Goal: Task Accomplishment & Management: Use online tool/utility

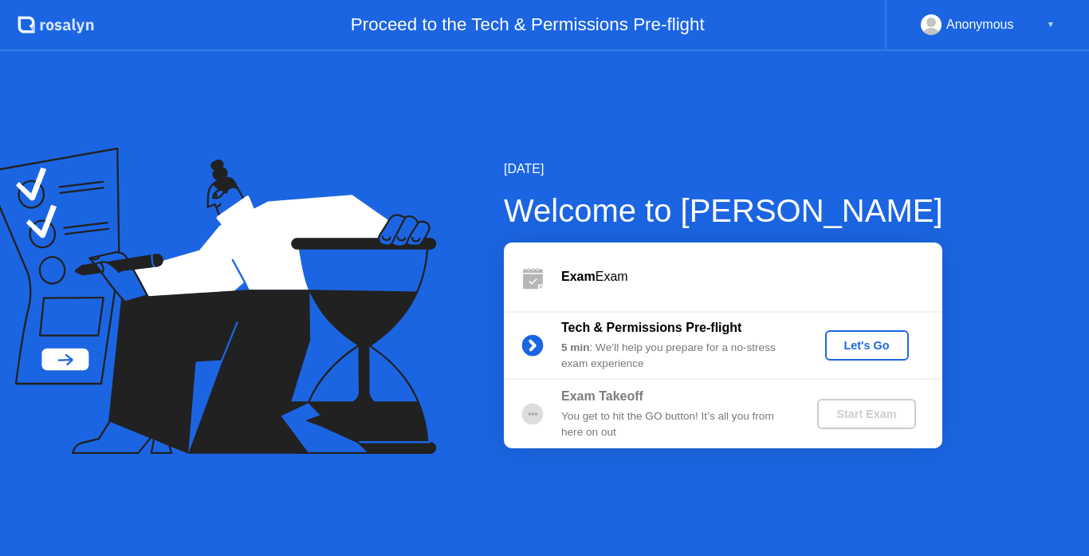
click at [868, 413] on div "Start Exam" at bounding box center [866, 413] width 85 height 13
click at [601, 272] on div "Exam Exam" at bounding box center [751, 276] width 381 height 19
click at [874, 344] on div "Let's Go" at bounding box center [867, 345] width 71 height 13
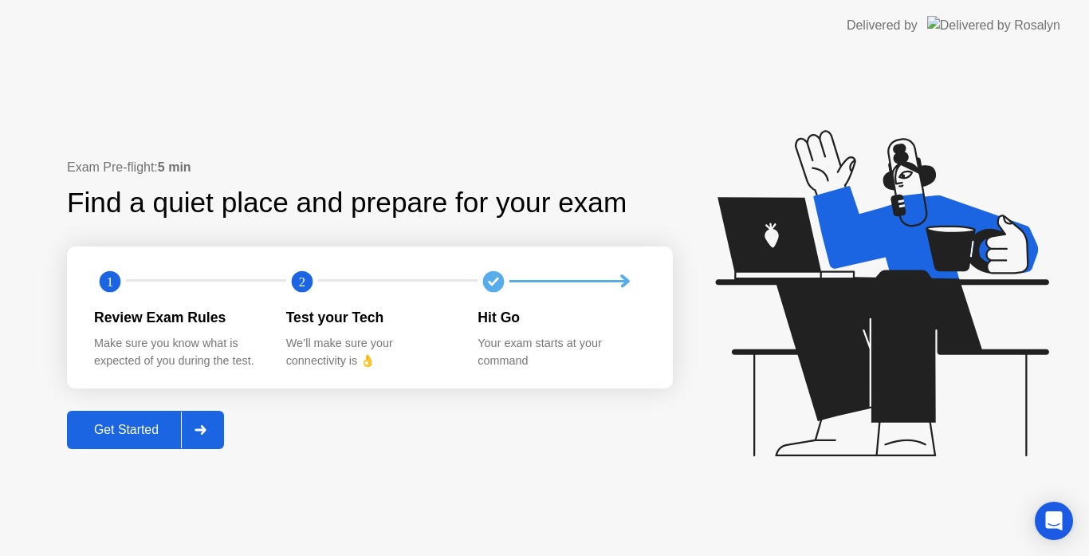
click at [197, 429] on icon at bounding box center [201, 430] width 12 height 10
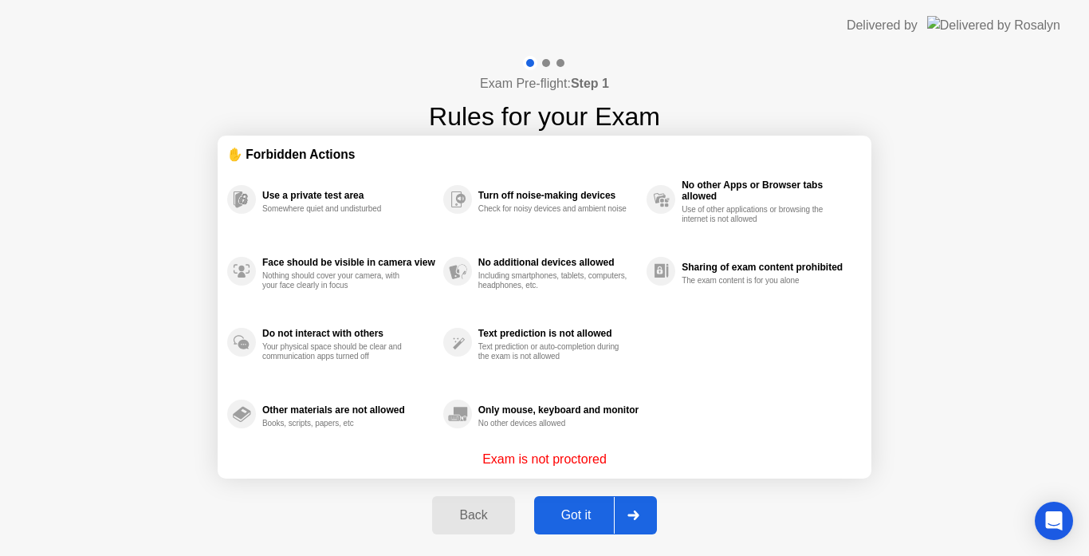
click at [640, 507] on div at bounding box center [633, 515] width 38 height 37
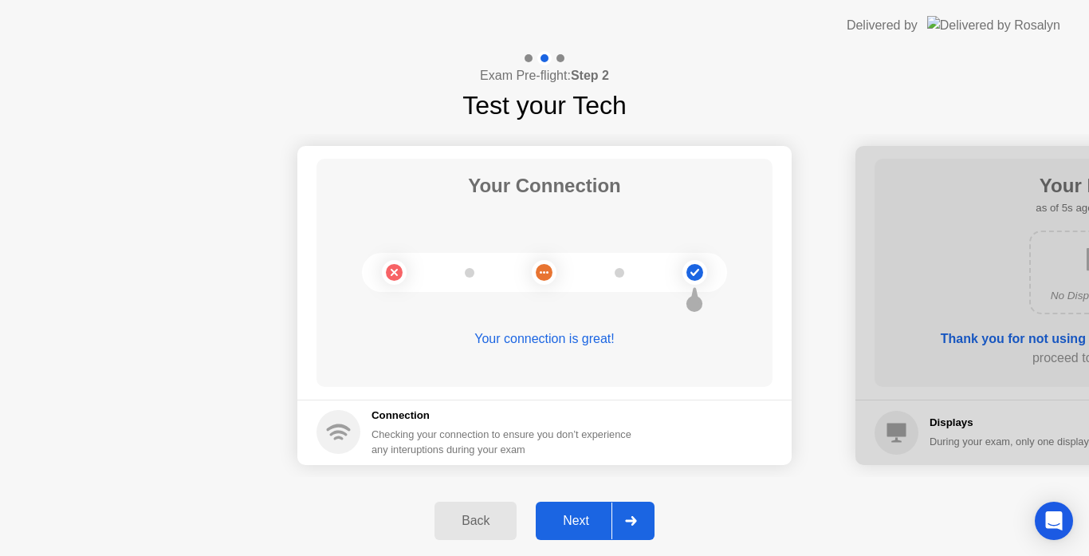
click at [634, 518] on icon at bounding box center [630, 521] width 11 height 10
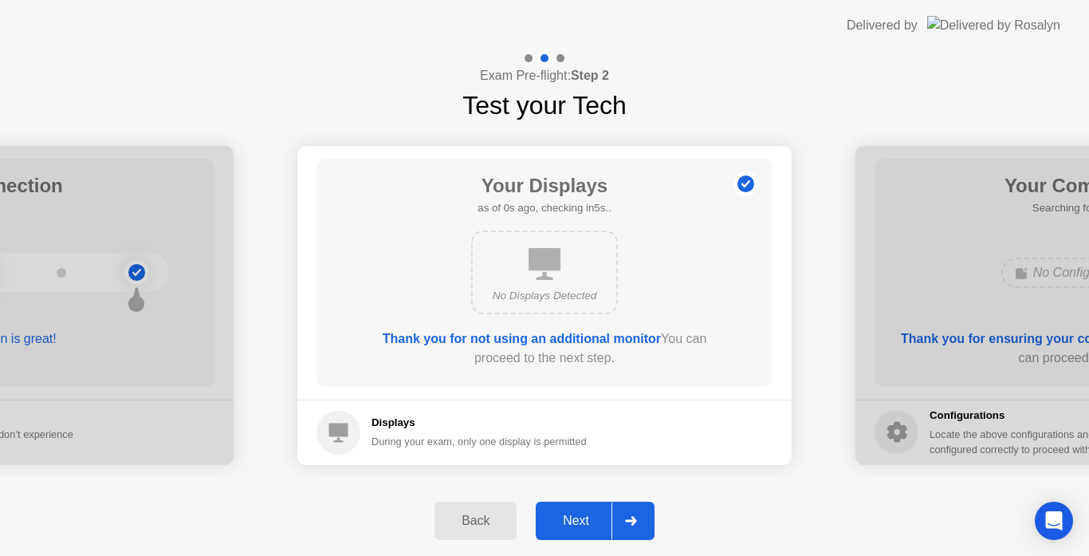
click at [634, 518] on icon at bounding box center [630, 521] width 11 height 10
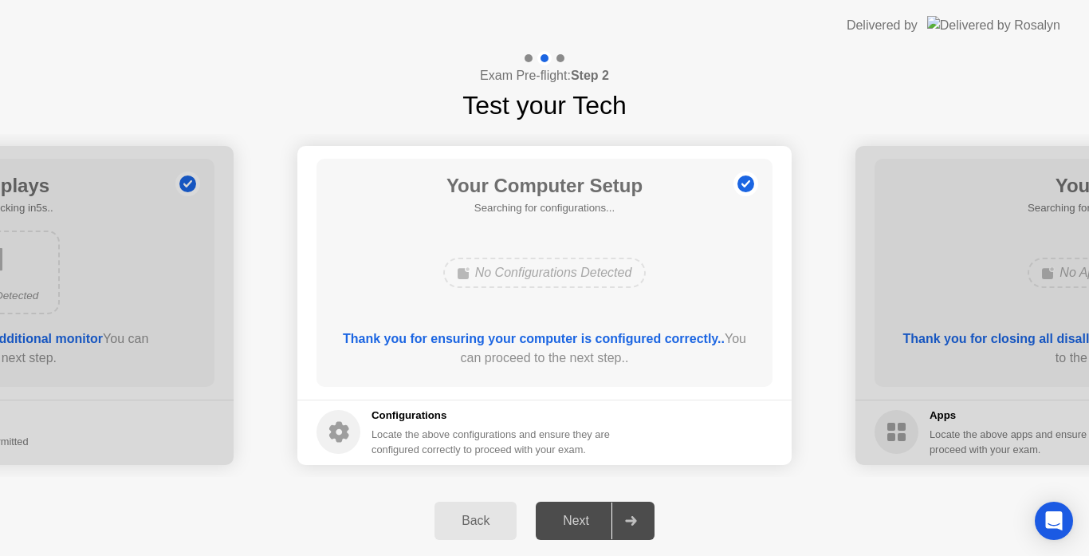
click at [639, 531] on div at bounding box center [631, 520] width 38 height 37
click at [643, 512] on div at bounding box center [631, 520] width 38 height 37
click at [533, 443] on div "Locate the above configurations and ensure they are configured correctly to pro…" at bounding box center [493, 442] width 242 height 30
click at [678, 441] on footer "Configurations Locate the above configurations and ensure they are configured c…" at bounding box center [544, 432] width 494 height 65
click at [637, 525] on icon at bounding box center [631, 521] width 12 height 10
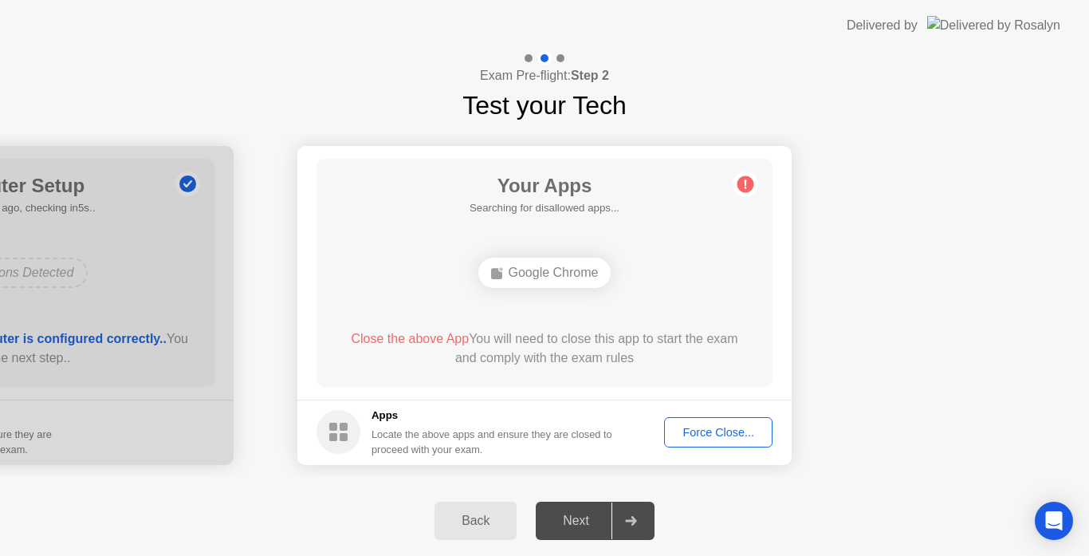
click at [738, 431] on div "Force Close..." at bounding box center [718, 432] width 97 height 13
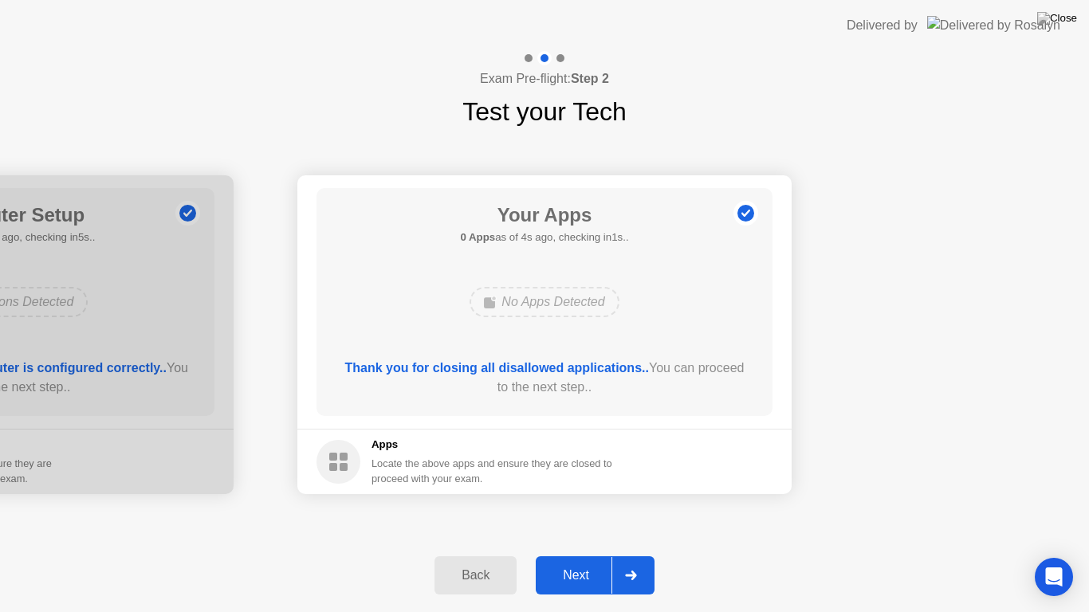
click at [632, 555] on div at bounding box center [631, 575] width 38 height 37
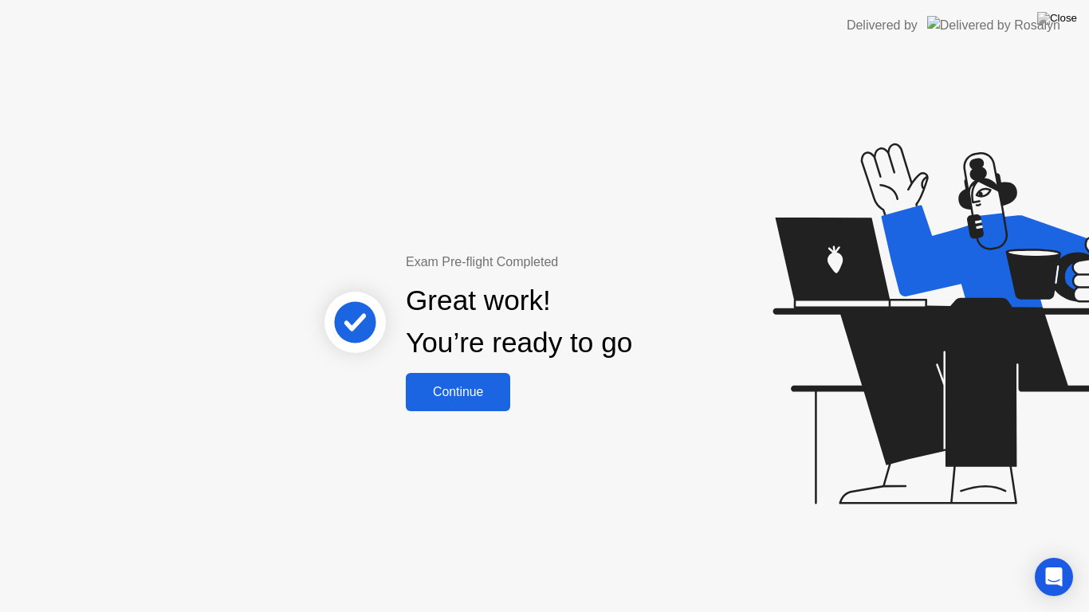
click at [473, 388] on div "Continue" at bounding box center [458, 392] width 95 height 14
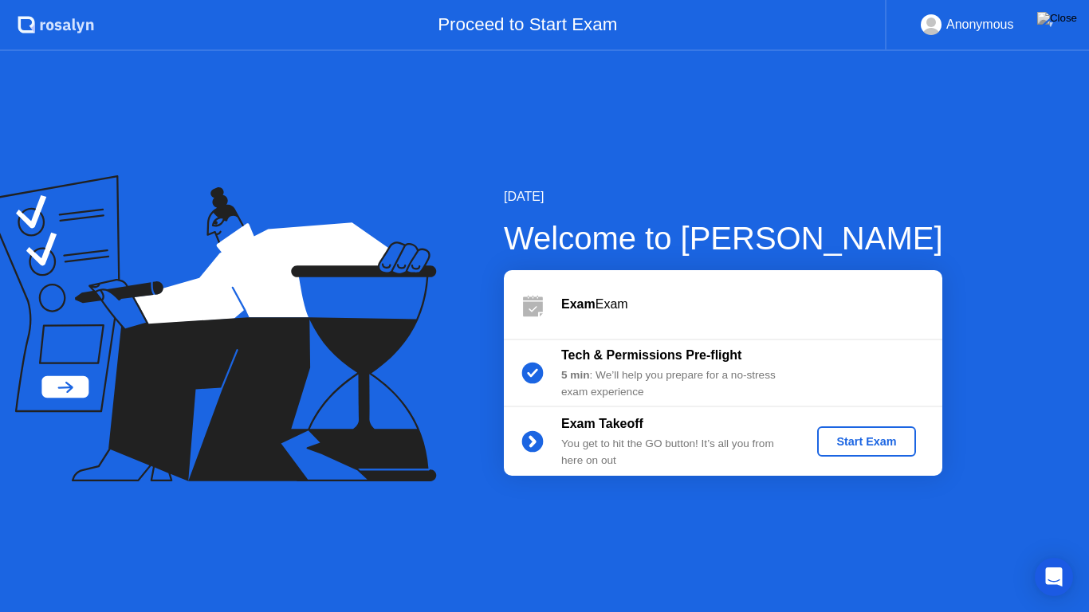
click at [871, 445] on div "Start Exam" at bounding box center [866, 441] width 85 height 13
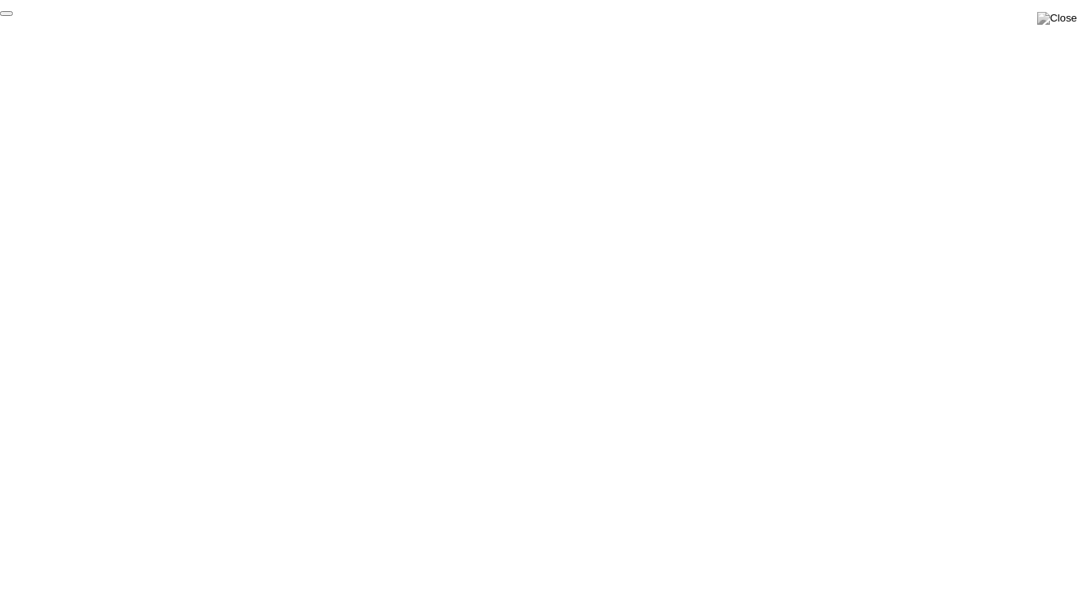
click div "End Proctoring Session"
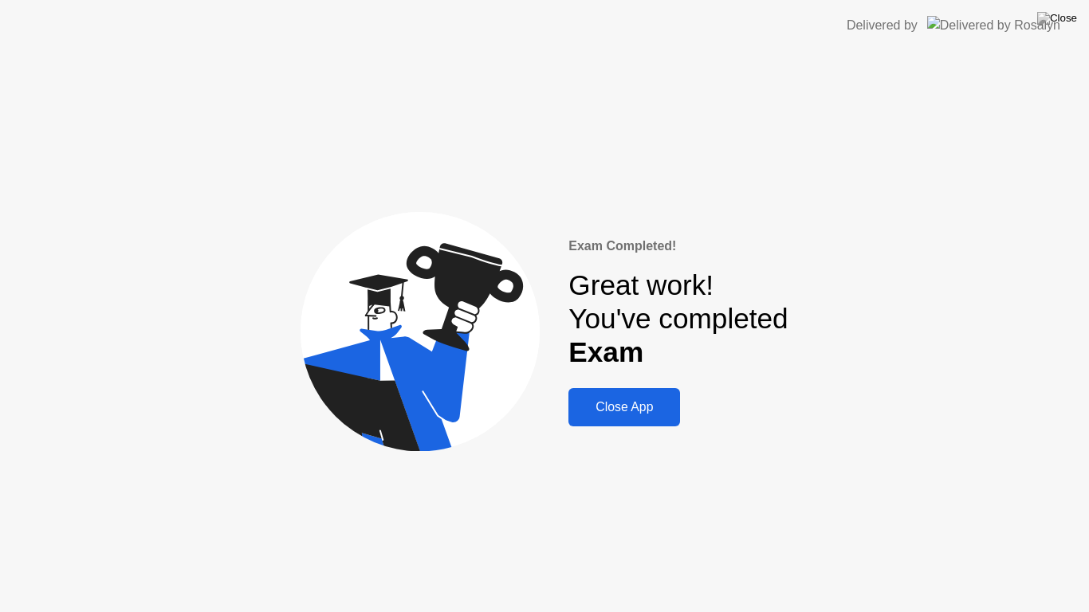
click at [655, 414] on div "Close App" at bounding box center [624, 407] width 102 height 14
